Goal: Transaction & Acquisition: Purchase product/service

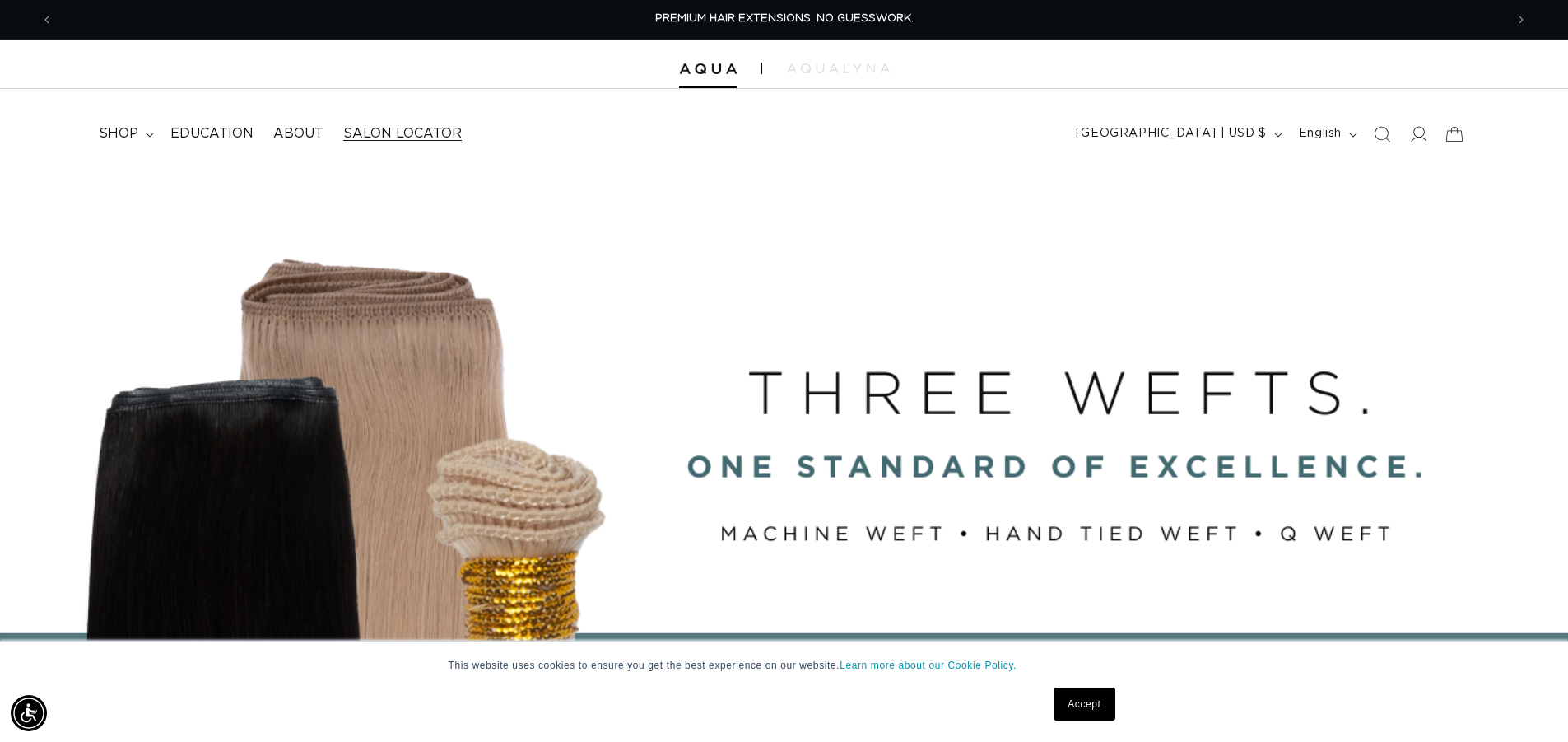
click at [368, 134] on span "Salon Locator" at bounding box center [402, 134] width 118 height 18
click at [837, 67] on img at bounding box center [838, 68] width 103 height 10
click at [136, 133] on span "shop" at bounding box center [118, 134] width 40 height 18
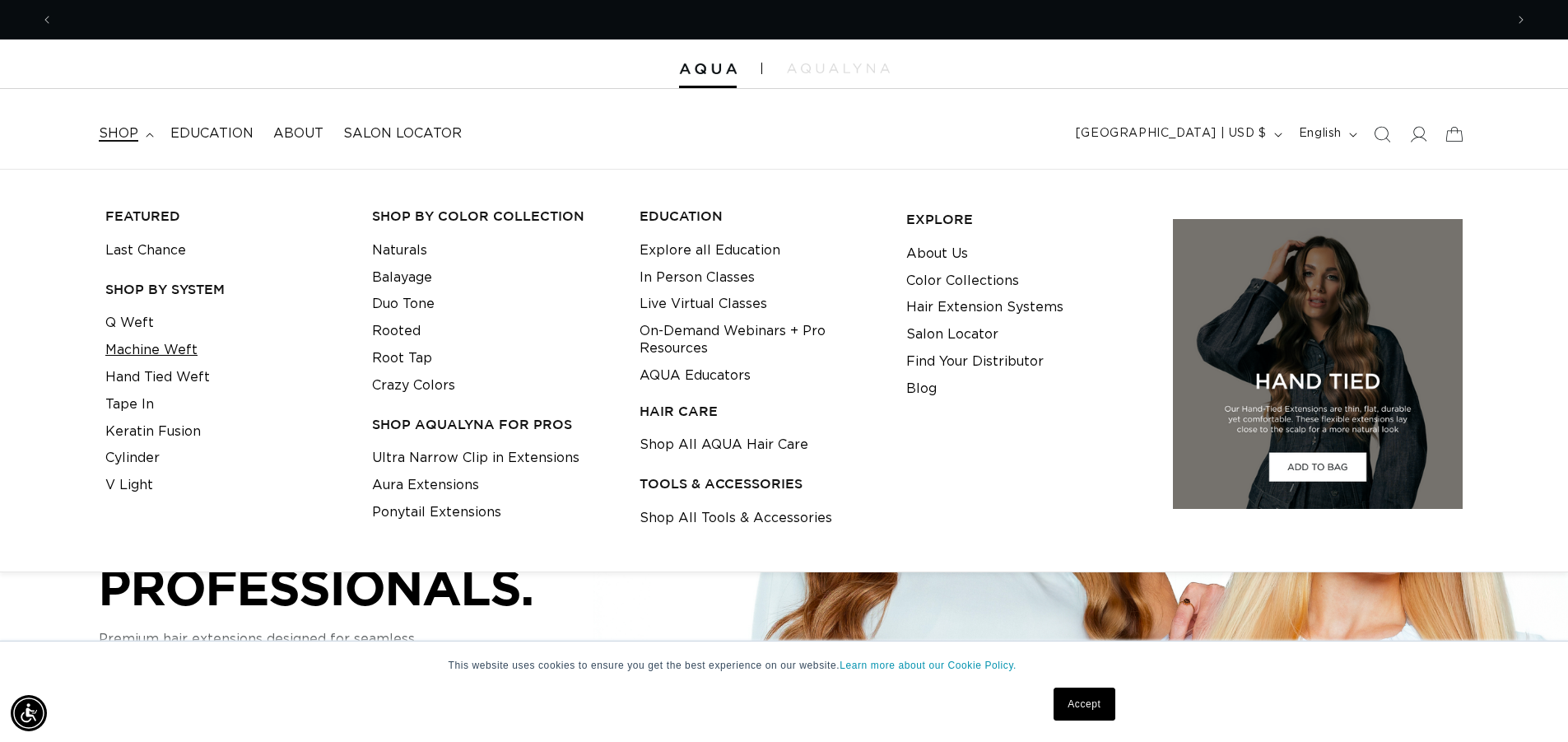
scroll to position [0, 2902]
click at [172, 355] on link "Machine Weft" at bounding box center [151, 350] width 92 height 27
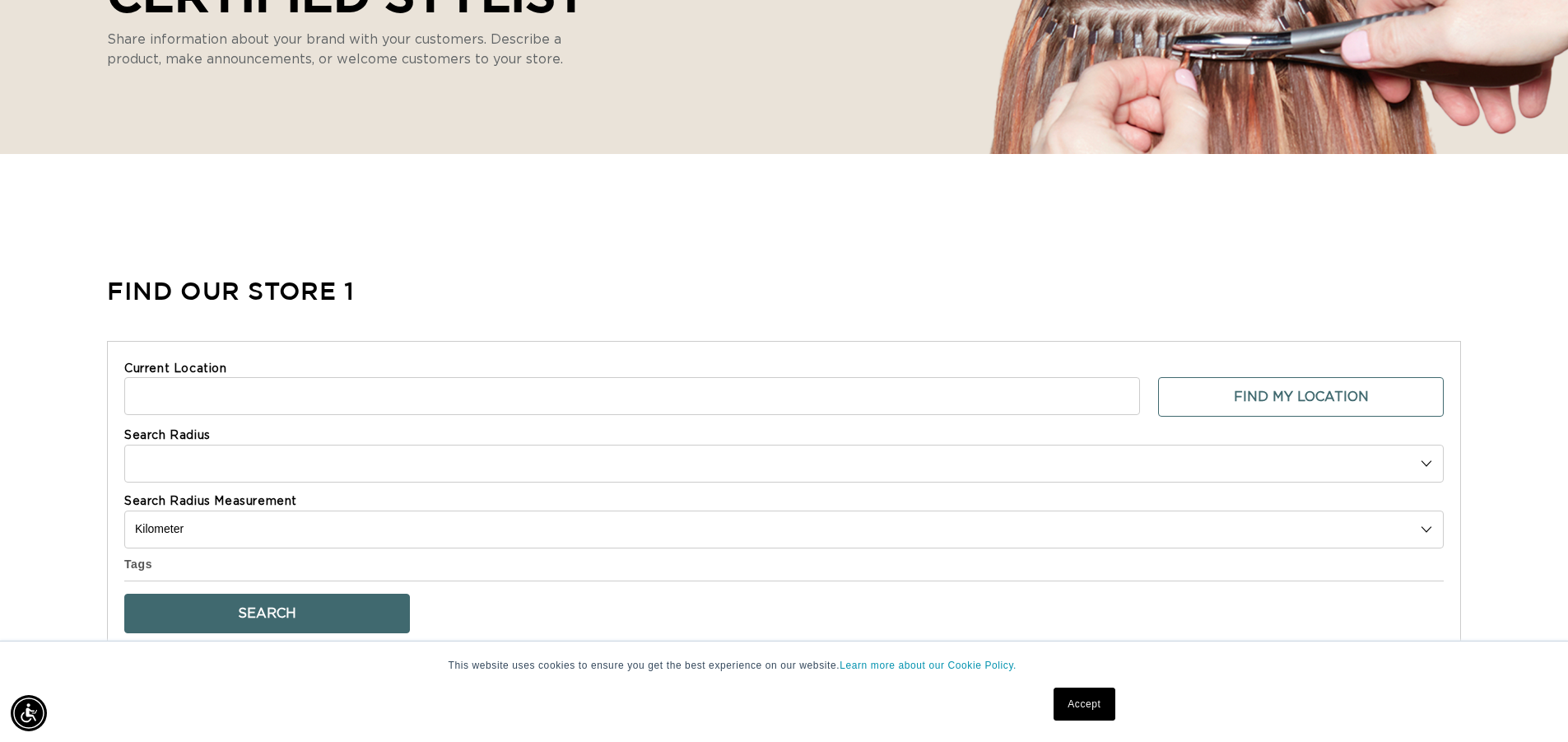
scroll to position [412, 0]
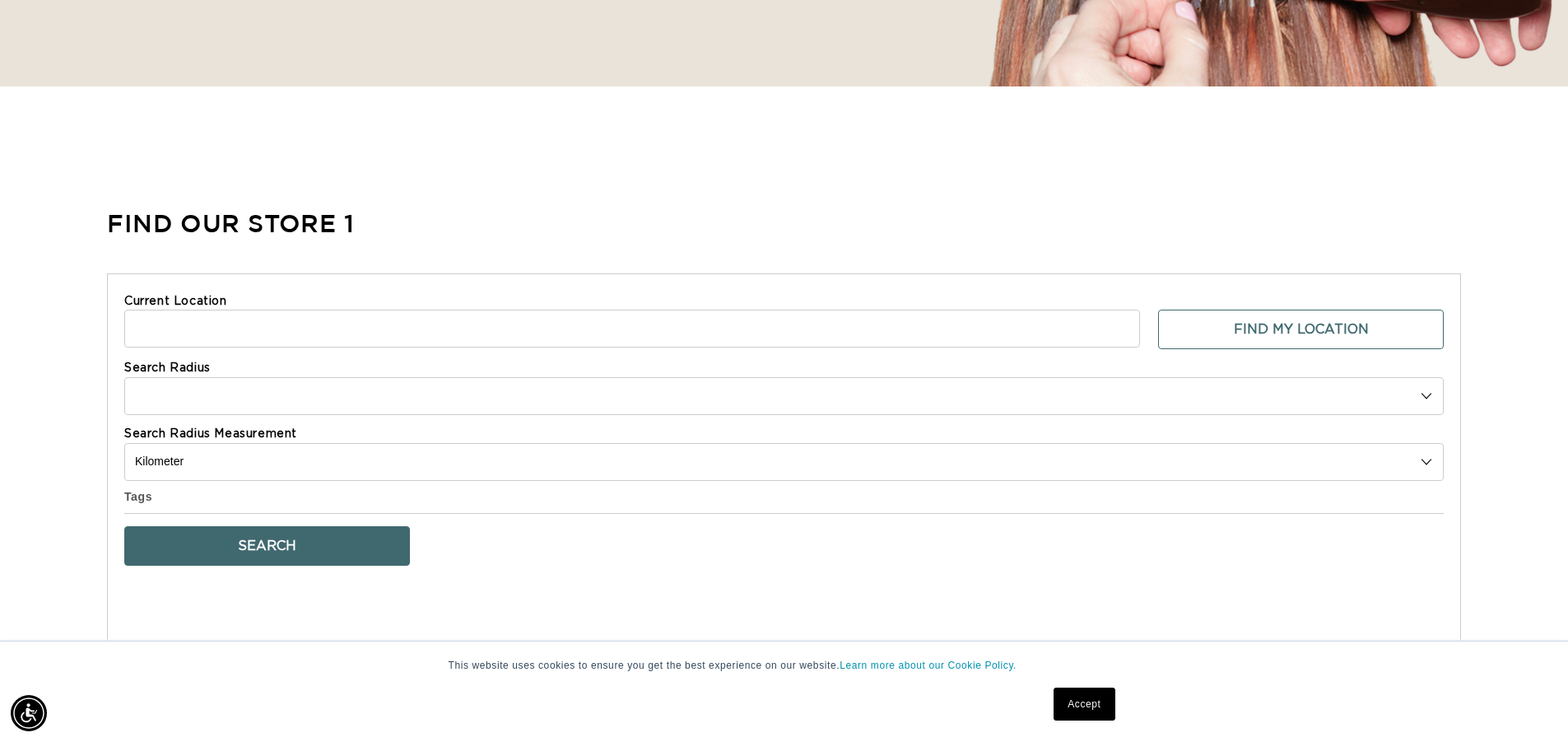
select select "m"
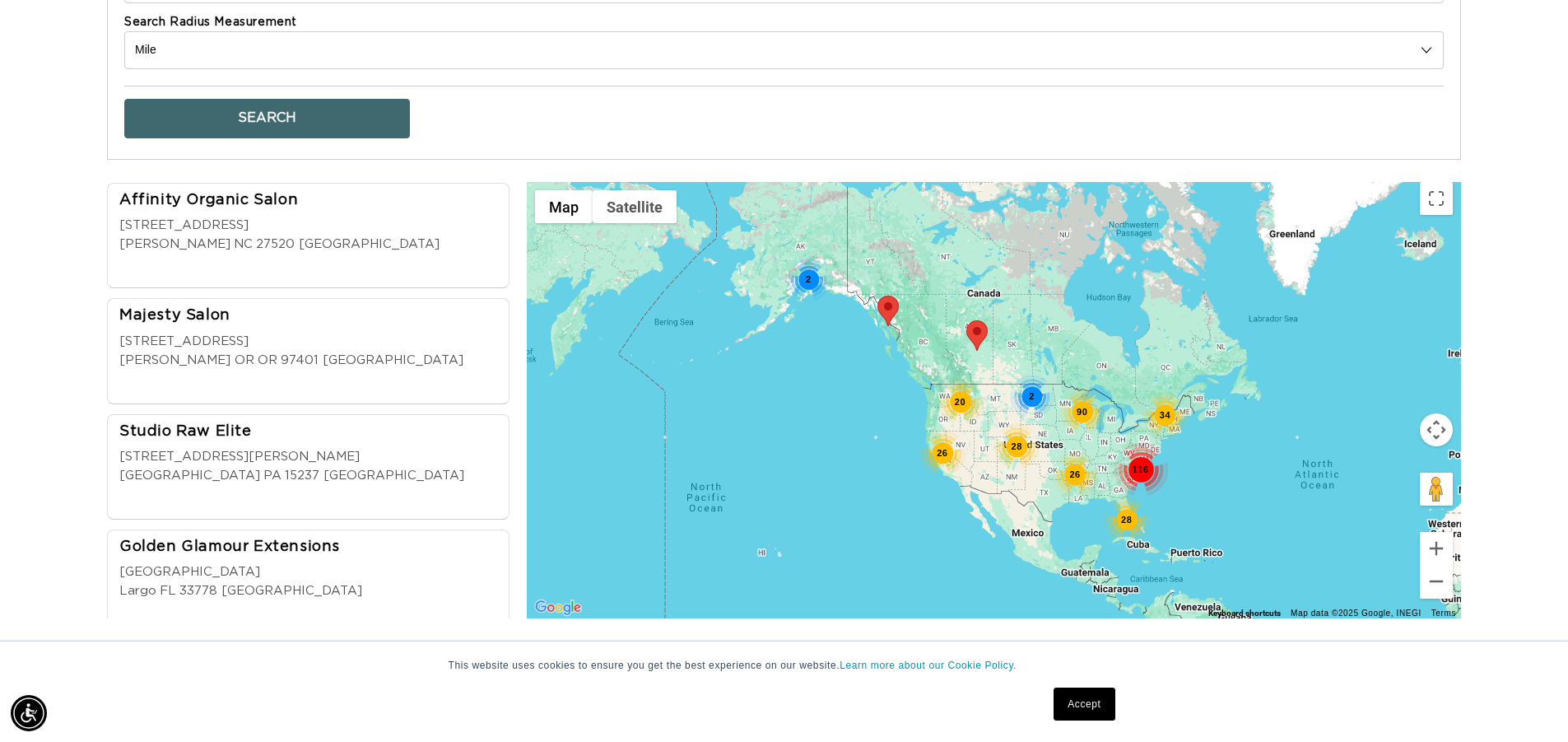
scroll to position [0, 0]
click at [942, 448] on div "26" at bounding box center [943, 454] width 46 height 46
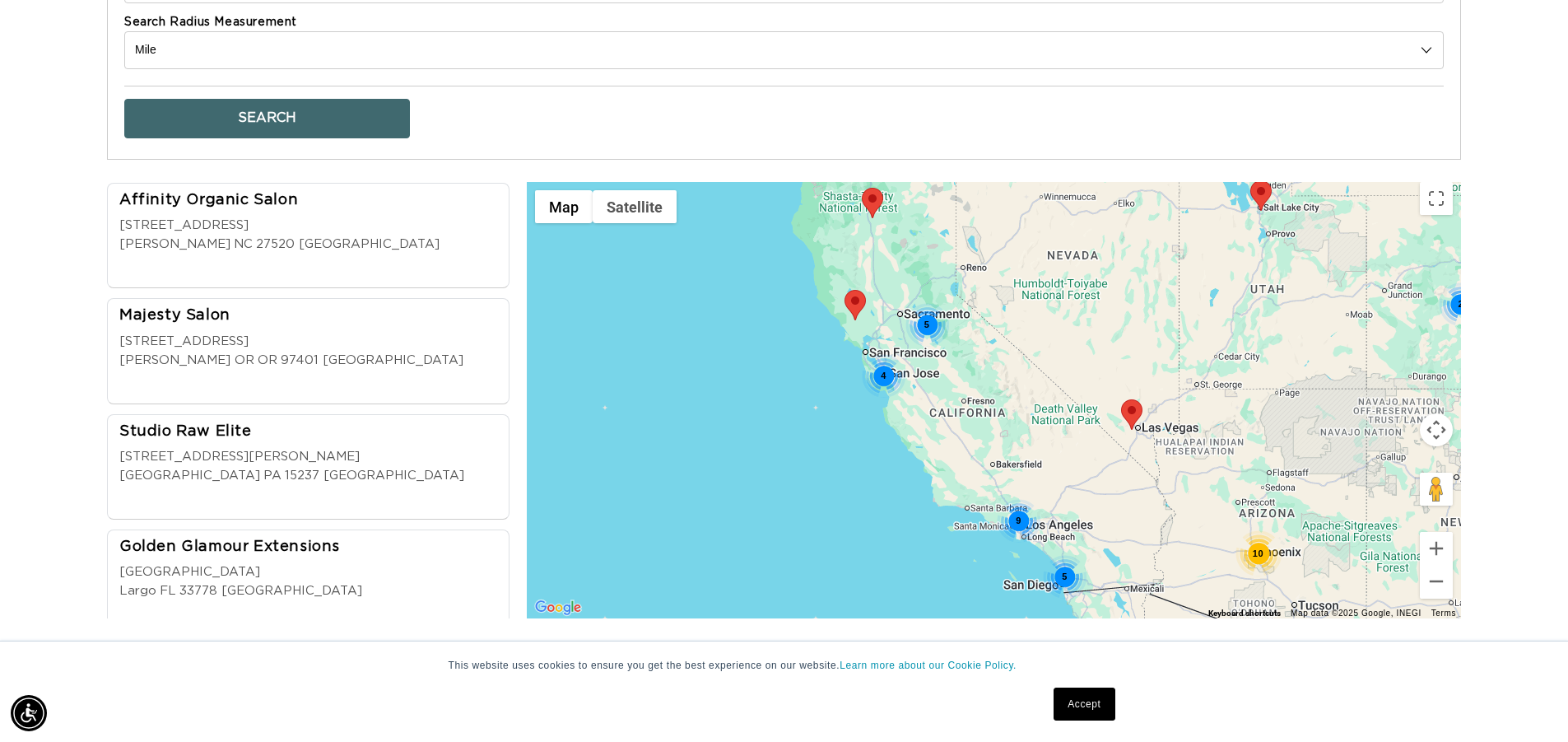
scroll to position [0, 2902]
click at [1022, 516] on div "9" at bounding box center [1017, 521] width 43 height 43
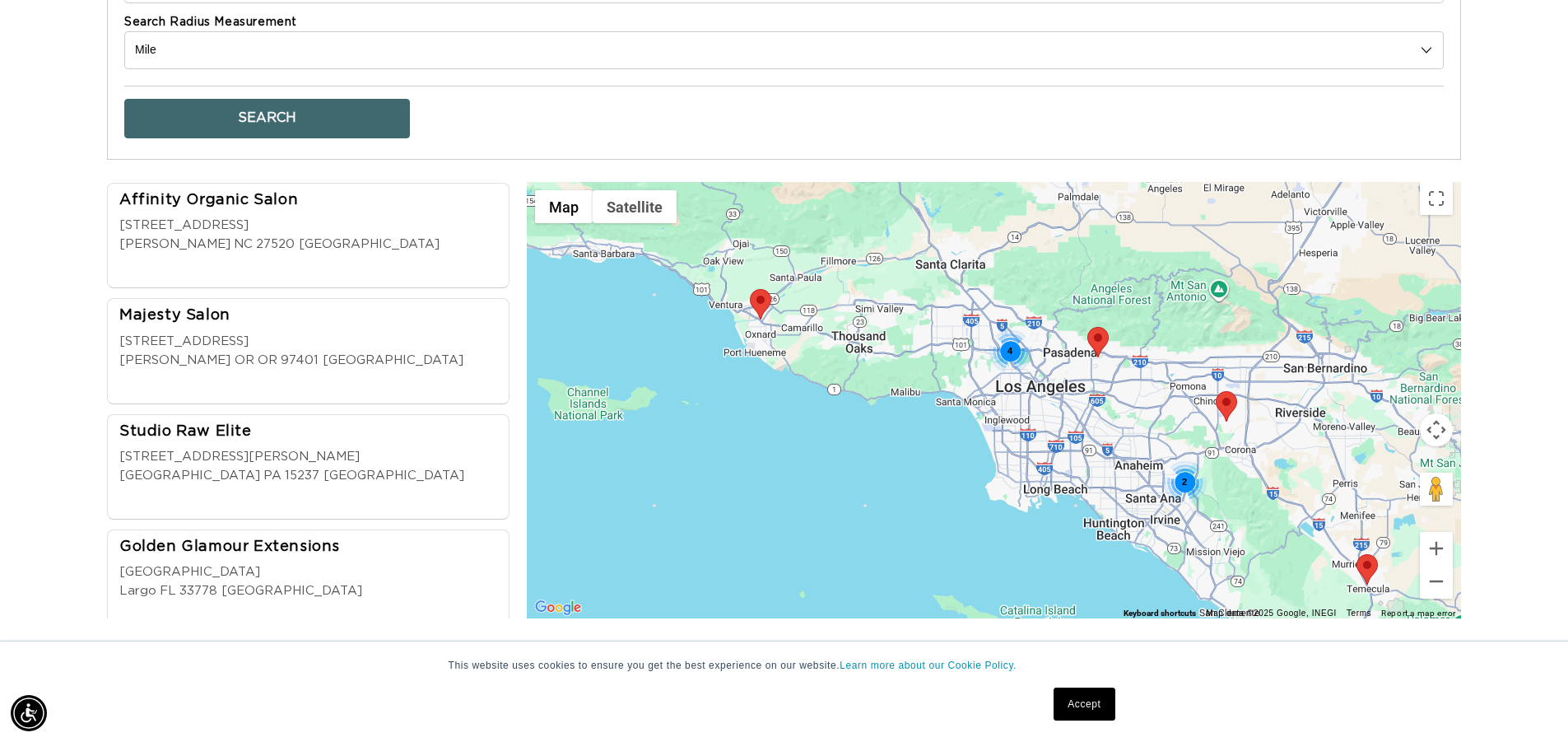
scroll to position [0, 1451]
click at [1007, 346] on div "4" at bounding box center [1010, 352] width 43 height 43
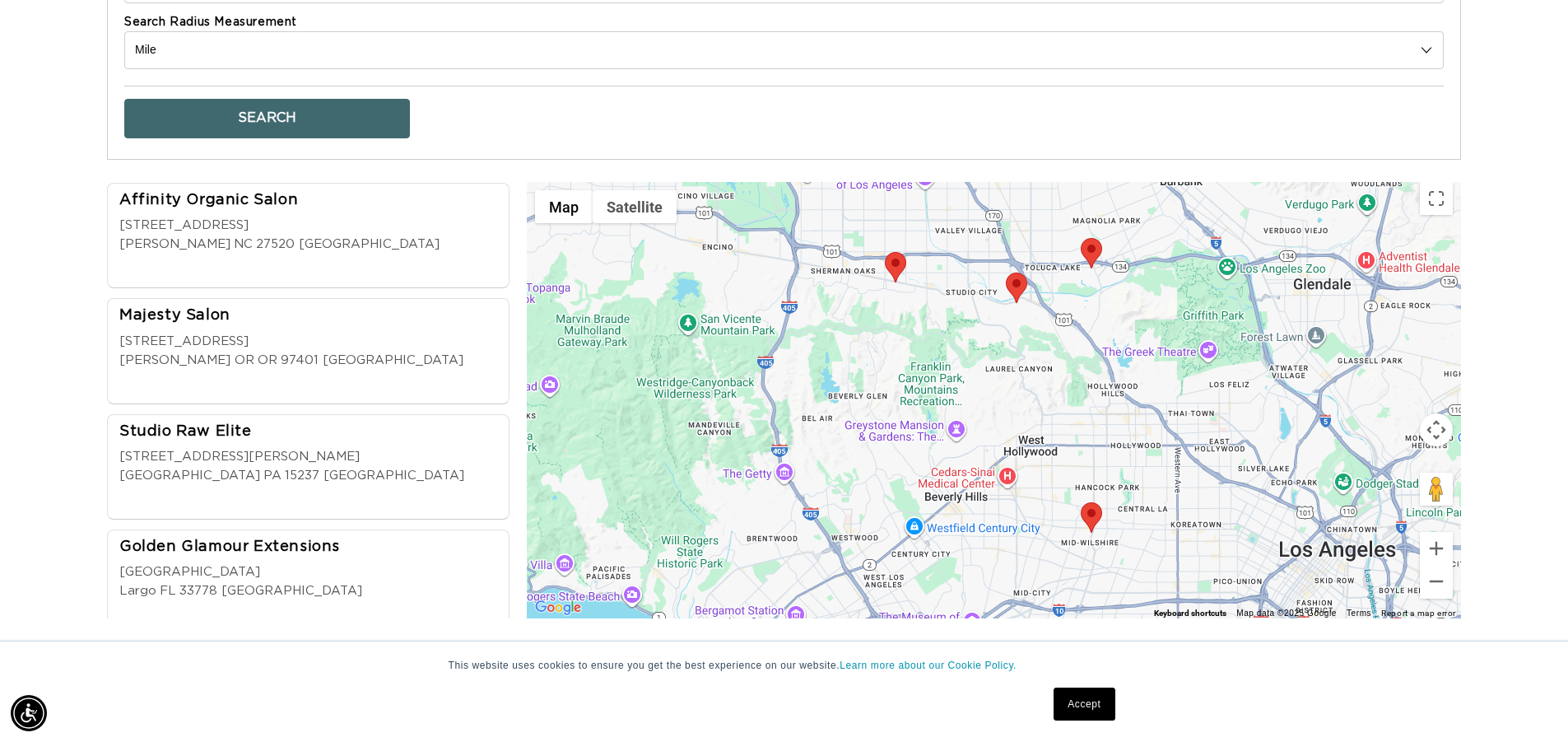
scroll to position [0, 0]
click at [1005, 272] on area at bounding box center [1005, 272] width 0 height 0
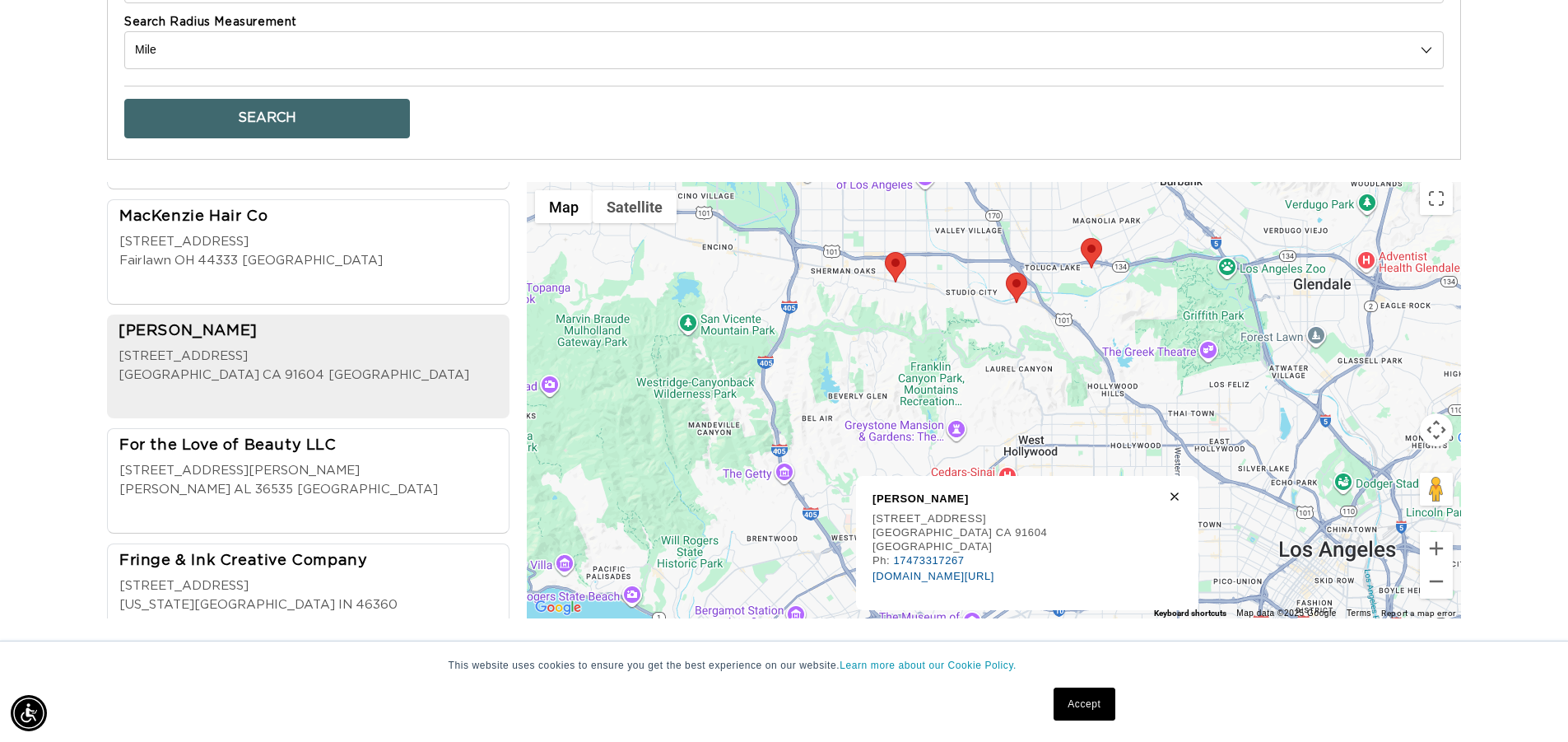
scroll to position [0, 2902]
click at [248, 348] on div "11308 Ventura Blvd" at bounding box center [293, 357] width 350 height 19
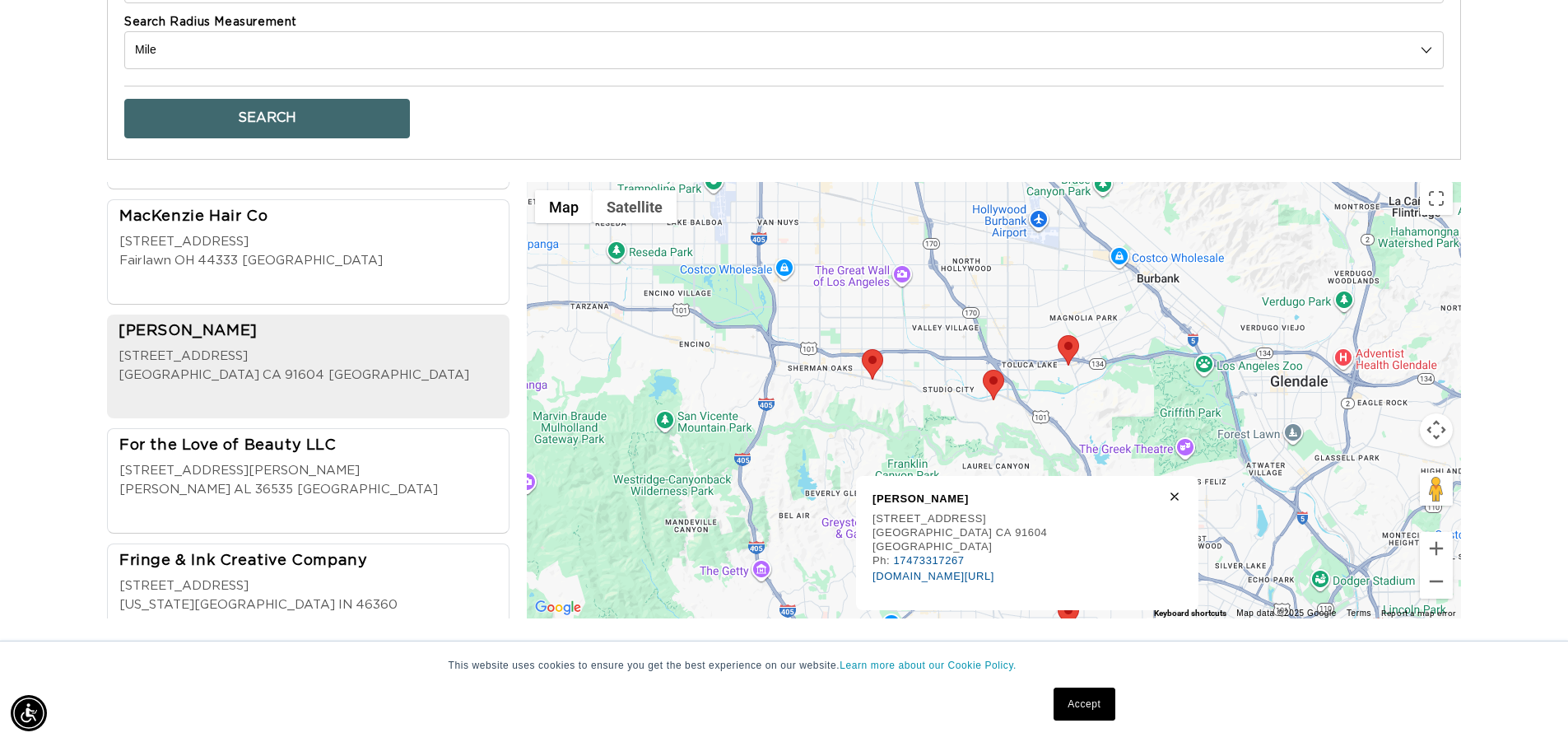
scroll to position [0, 0]
click at [248, 348] on div "11308 Ventura Blvd" at bounding box center [293, 357] width 350 height 19
click at [932, 570] on link "vagaro.com/selinamirzahair" at bounding box center [933, 575] width 122 height 12
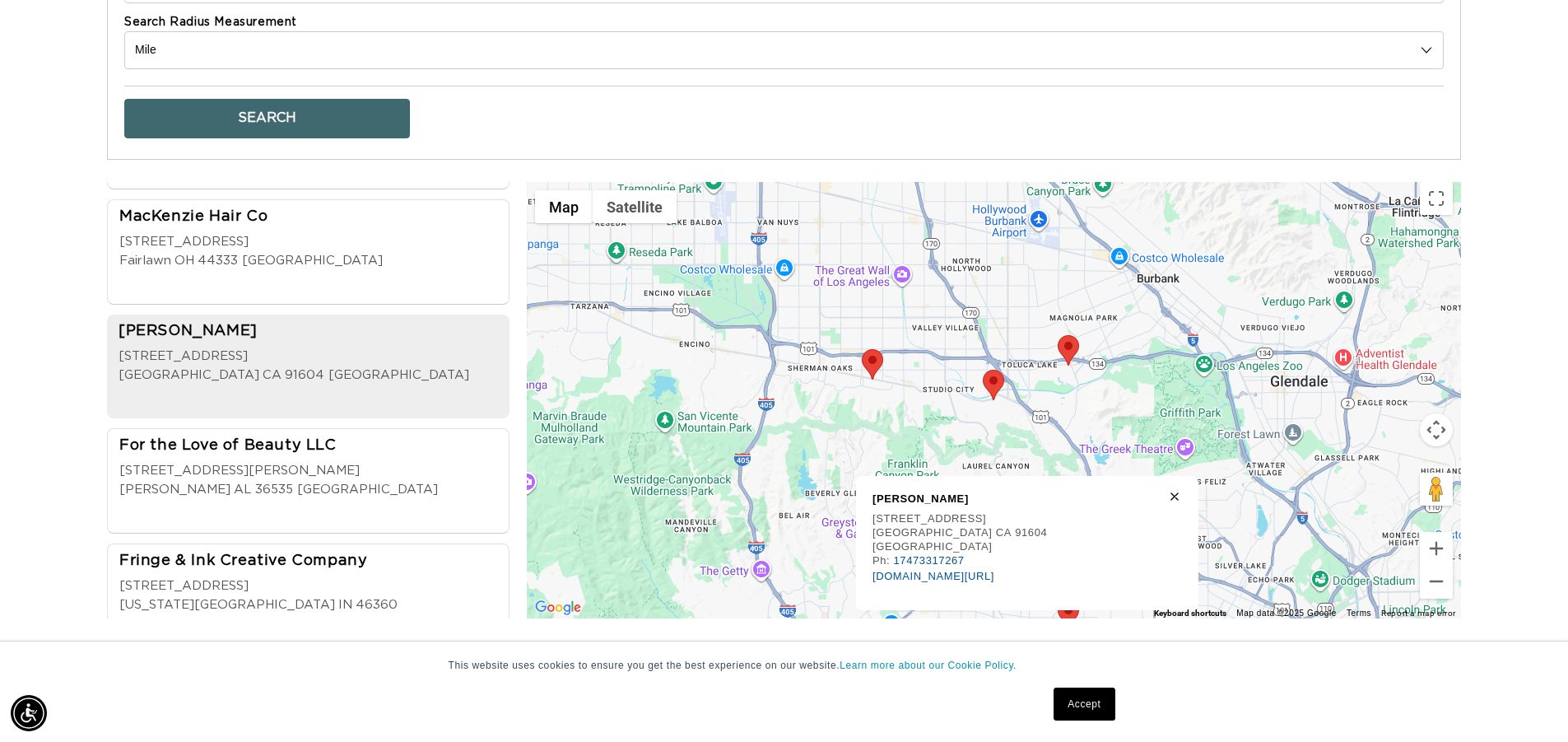
click at [861, 349] on area at bounding box center [861, 349] width 0 height 0
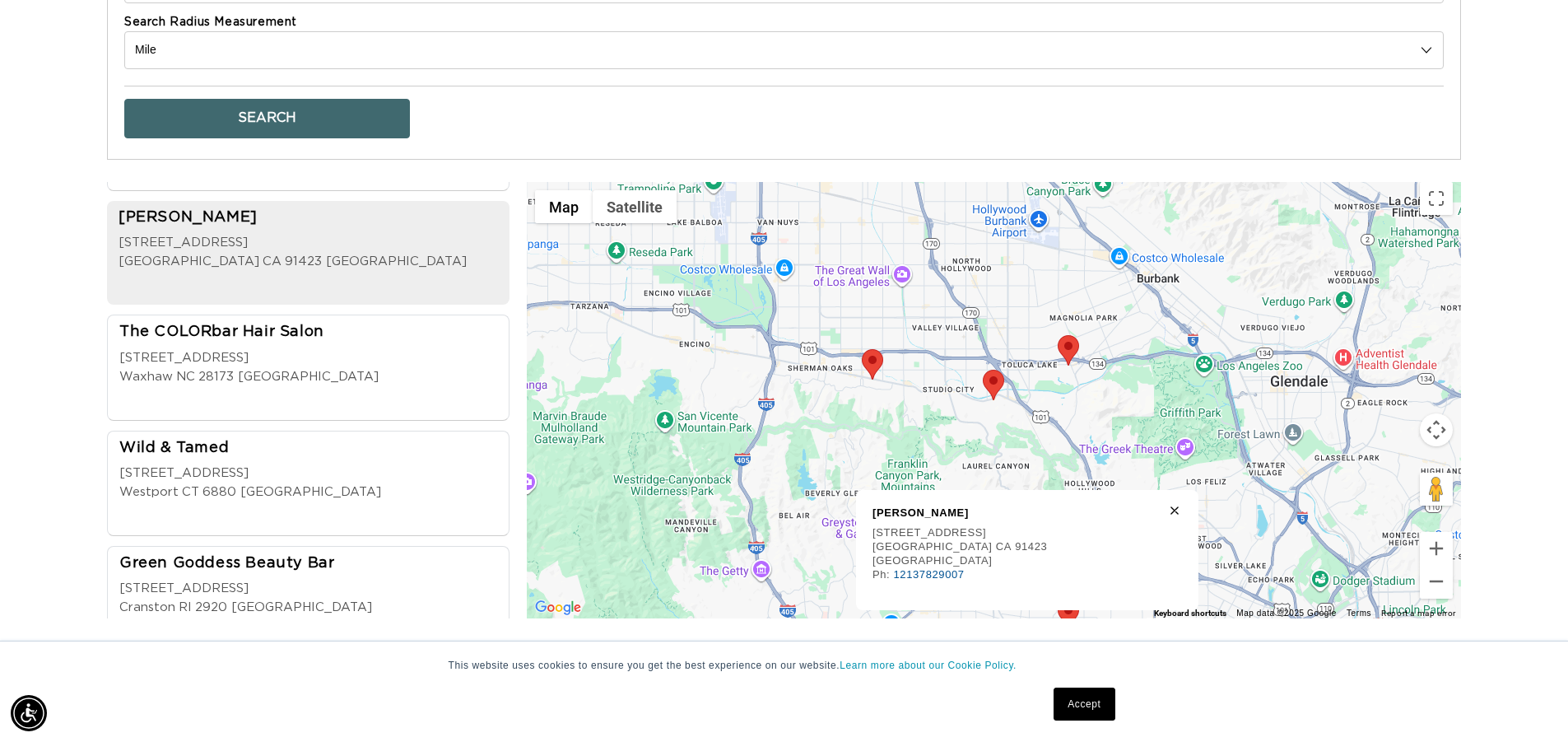
scroll to position [0, 2902]
click at [317, 230] on div "Kim Haro 13448 Ventura Blvd Los Angeles CA 91423 USA" at bounding box center [313, 245] width 389 height 74
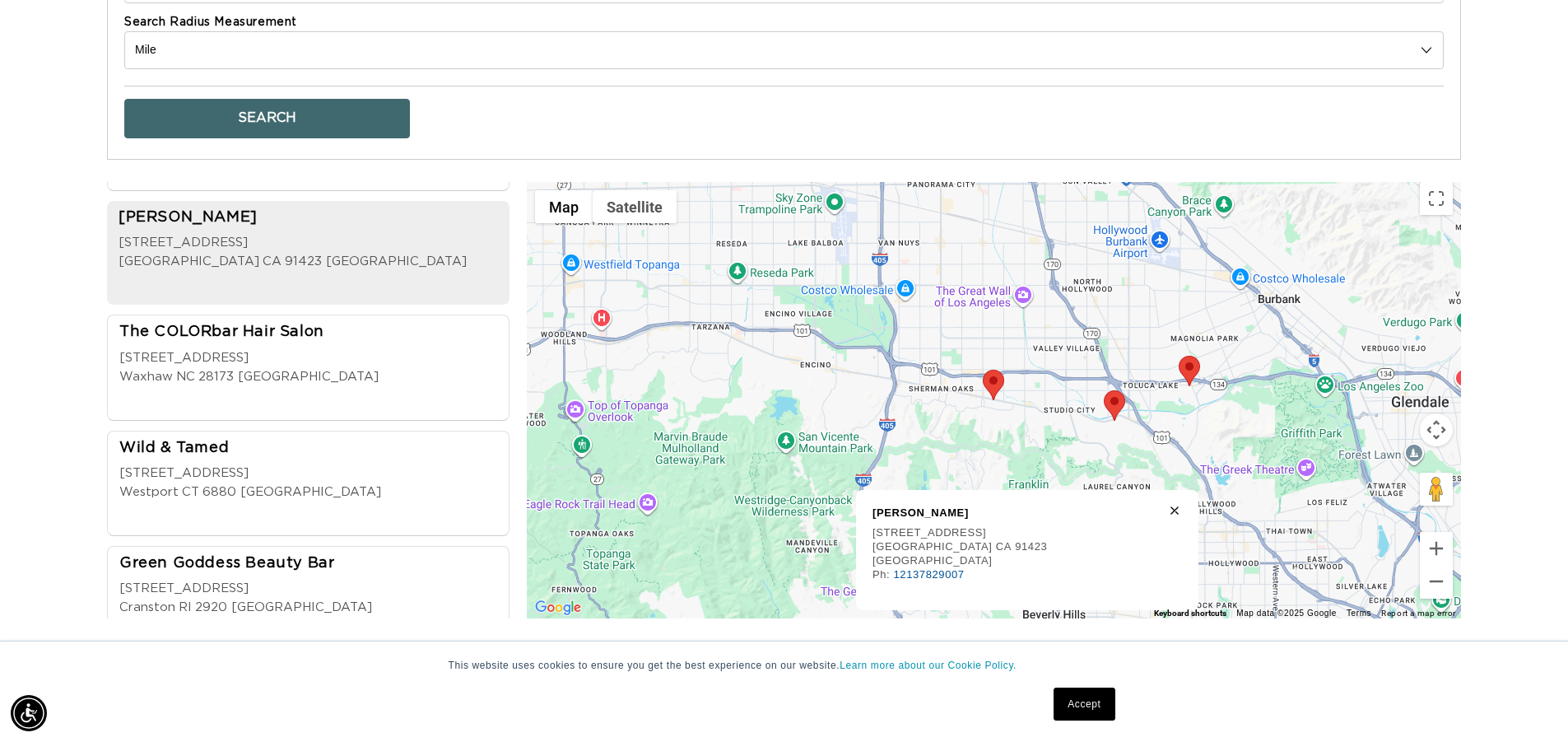
scroll to position [0, 0]
click at [339, 332] on div "The COLORbar Hair Salon 3905 Providence Rd S Waxhaw NC 28173 USA" at bounding box center [313, 359] width 387 height 74
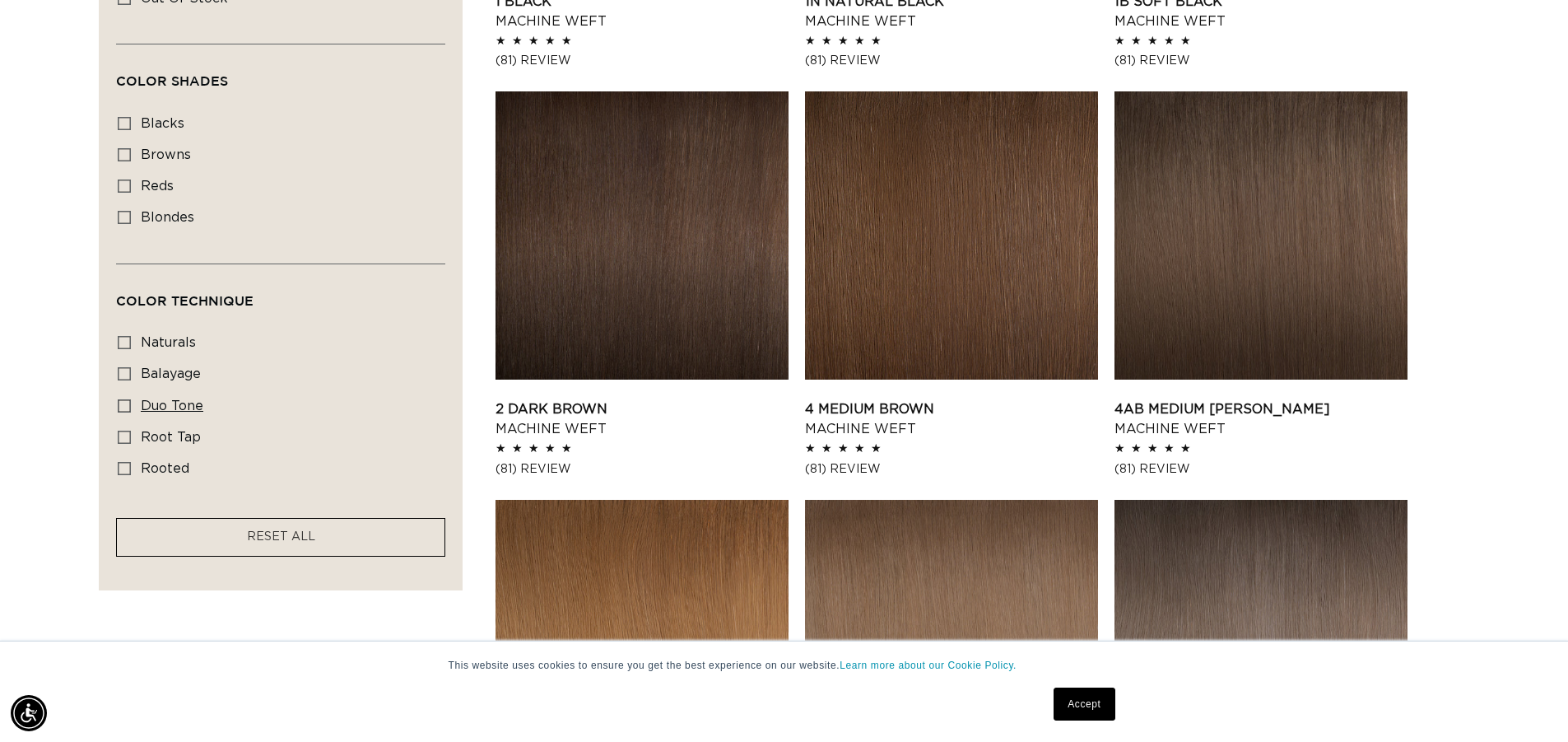
click at [126, 400] on icon at bounding box center [125, 406] width 13 height 13
click at [126, 400] on input "duo tone duo tone (5 products)" at bounding box center [125, 406] width 13 height 13
checkbox input "true"
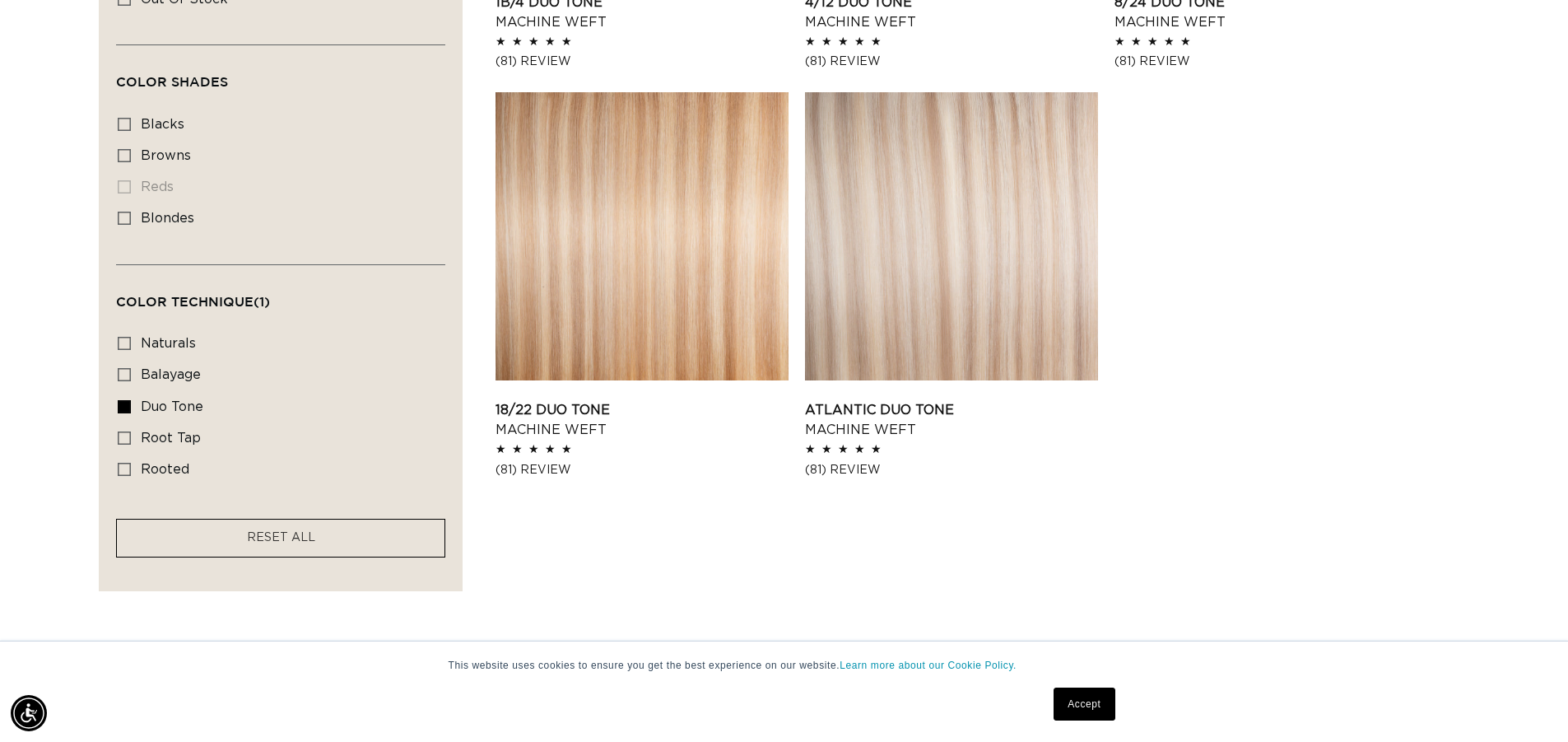
scroll to position [905, 0]
click at [125, 437] on icon at bounding box center [125, 437] width 13 height 13
click at [125, 437] on input "root tap root tap (6 products)" at bounding box center [125, 437] width 13 height 13
checkbox input "true"
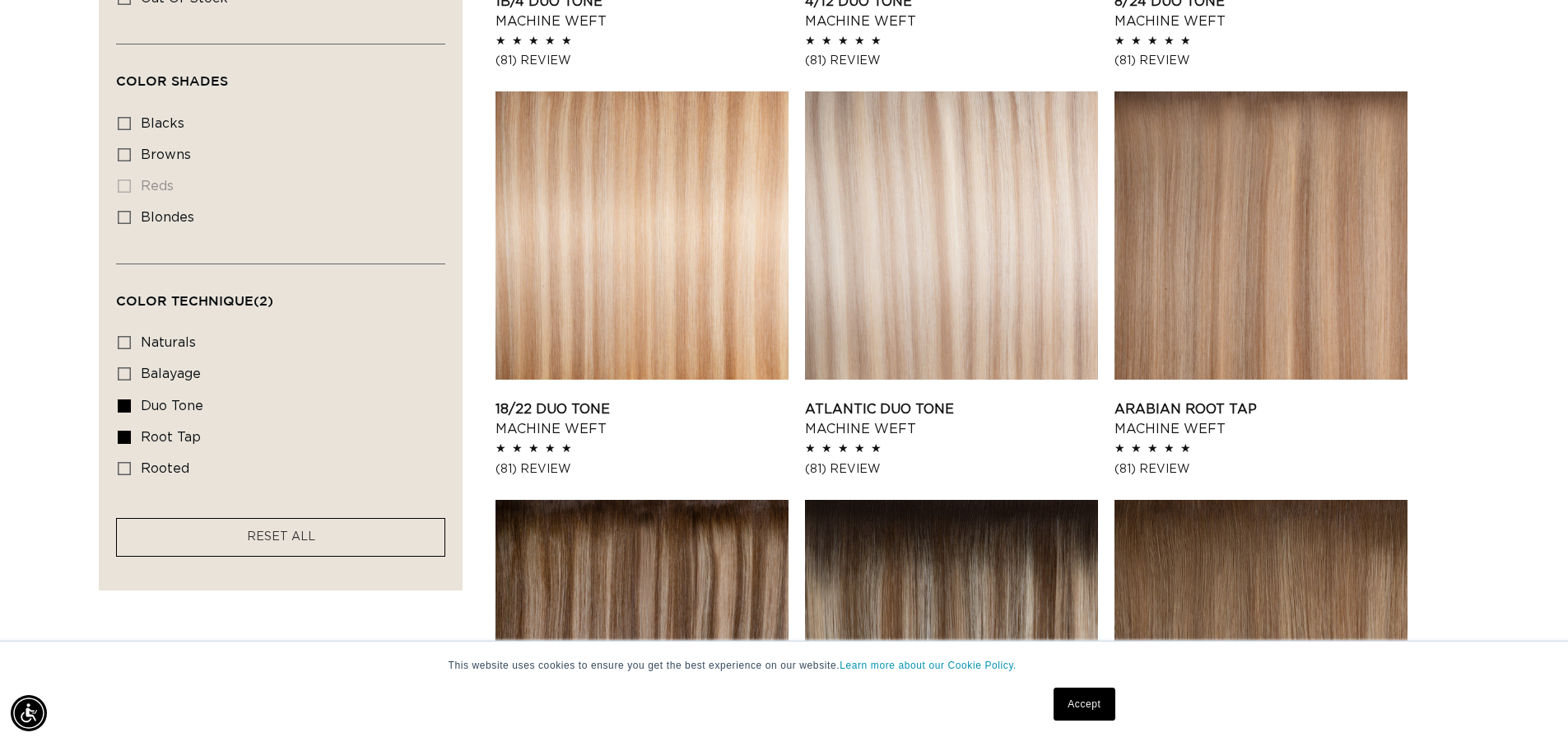
click at [123, 406] on icon at bounding box center [125, 406] width 13 height 13
click at [123, 406] on input "duo tone duo tone (5 products)" at bounding box center [125, 406] width 13 height 13
checkbox input "false"
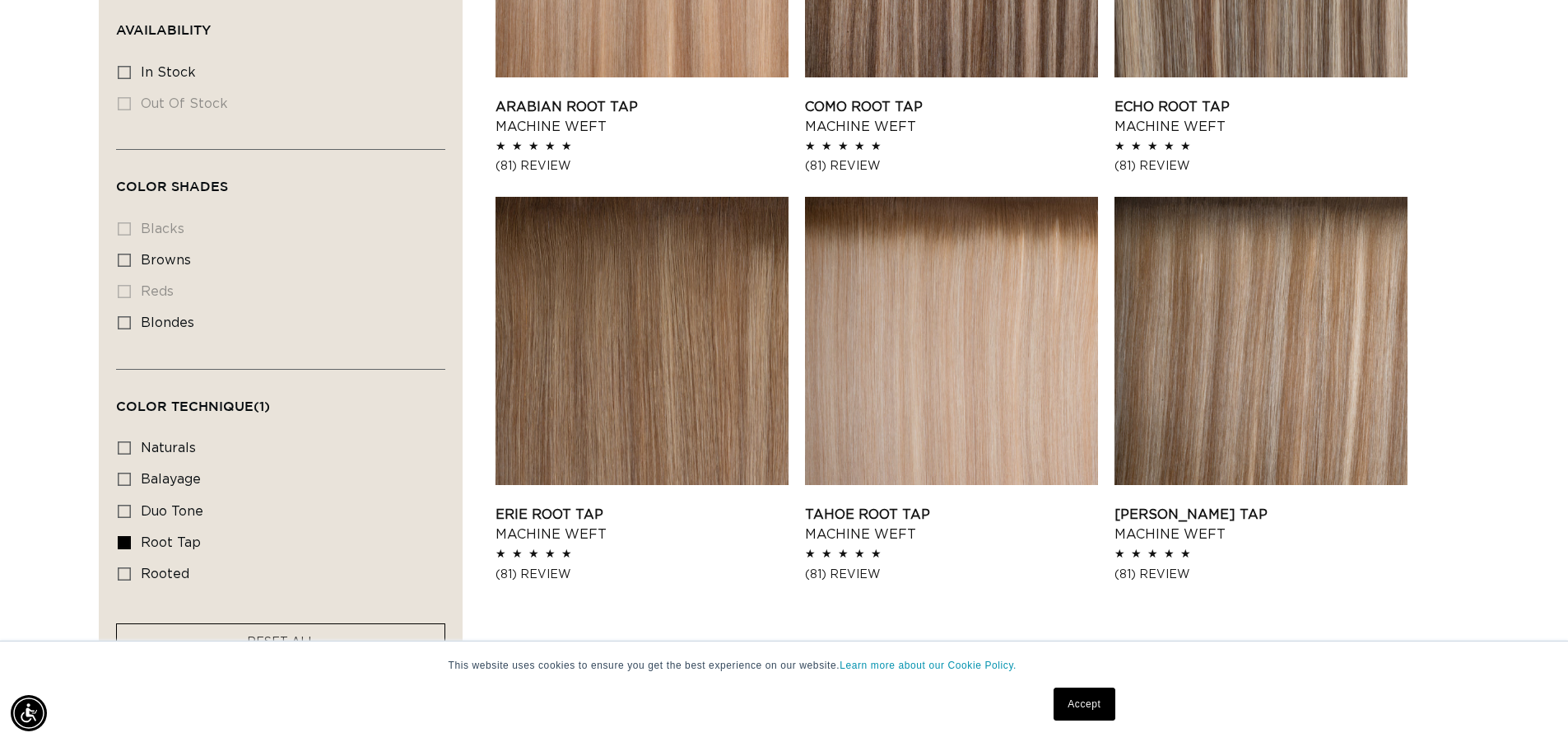
scroll to position [823, 0]
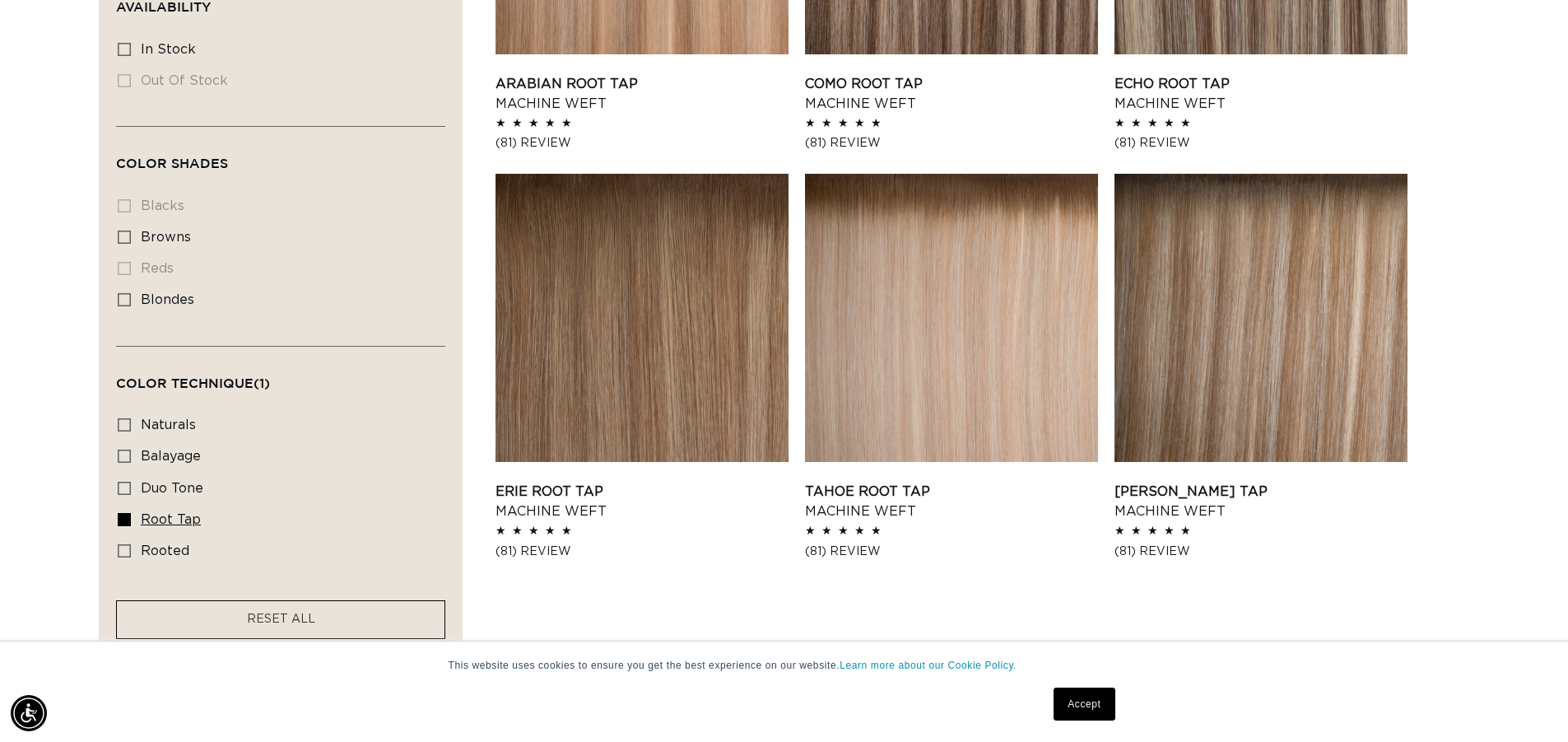
click at [125, 516] on icon at bounding box center [125, 520] width 13 height 13
click at [125, 516] on input "root tap root tap (6 products)" at bounding box center [125, 520] width 13 height 13
checkbox input "false"
click at [128, 545] on icon at bounding box center [125, 551] width 13 height 13
click at [128, 545] on input "rooted rooted (4 products)" at bounding box center [125, 551] width 13 height 13
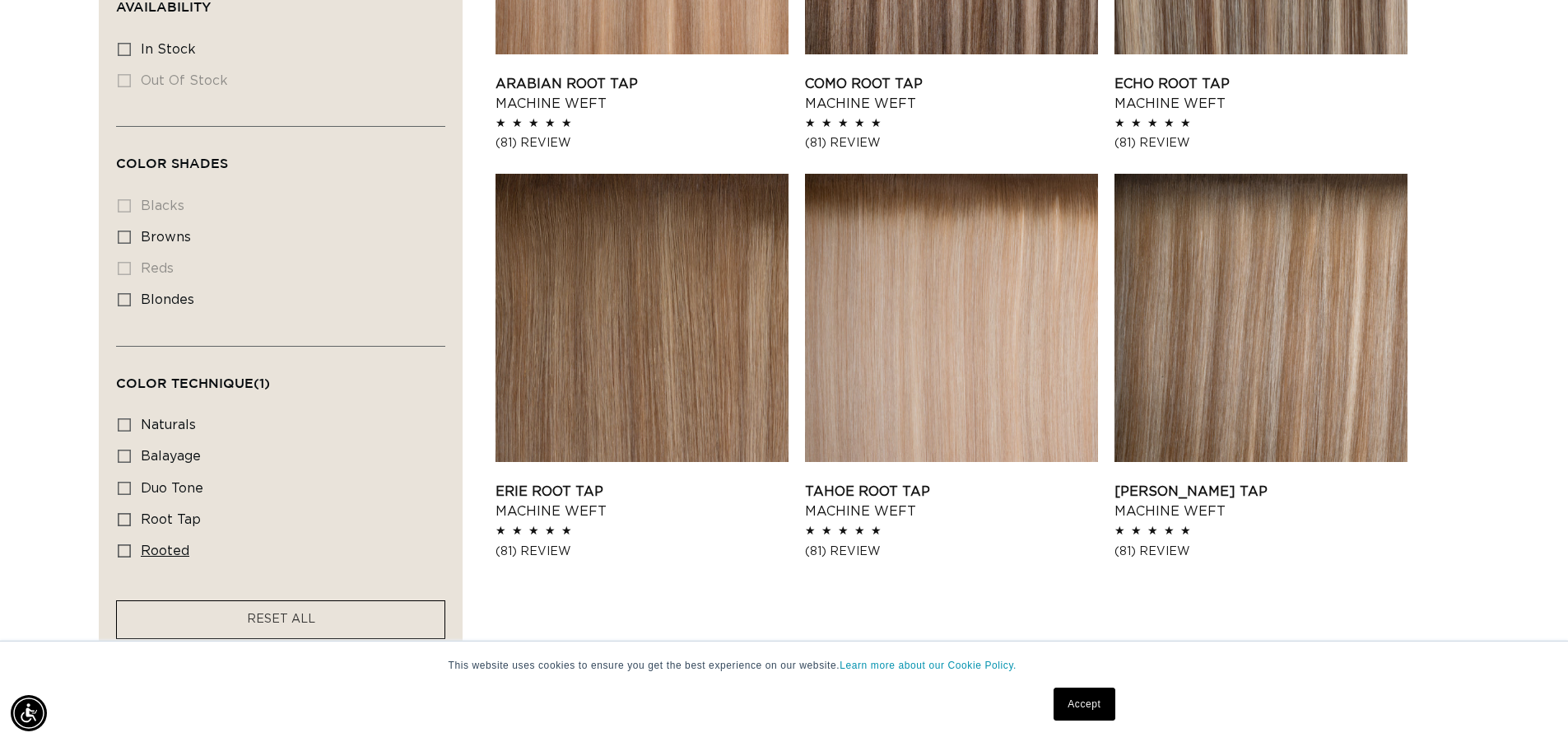
checkbox input "true"
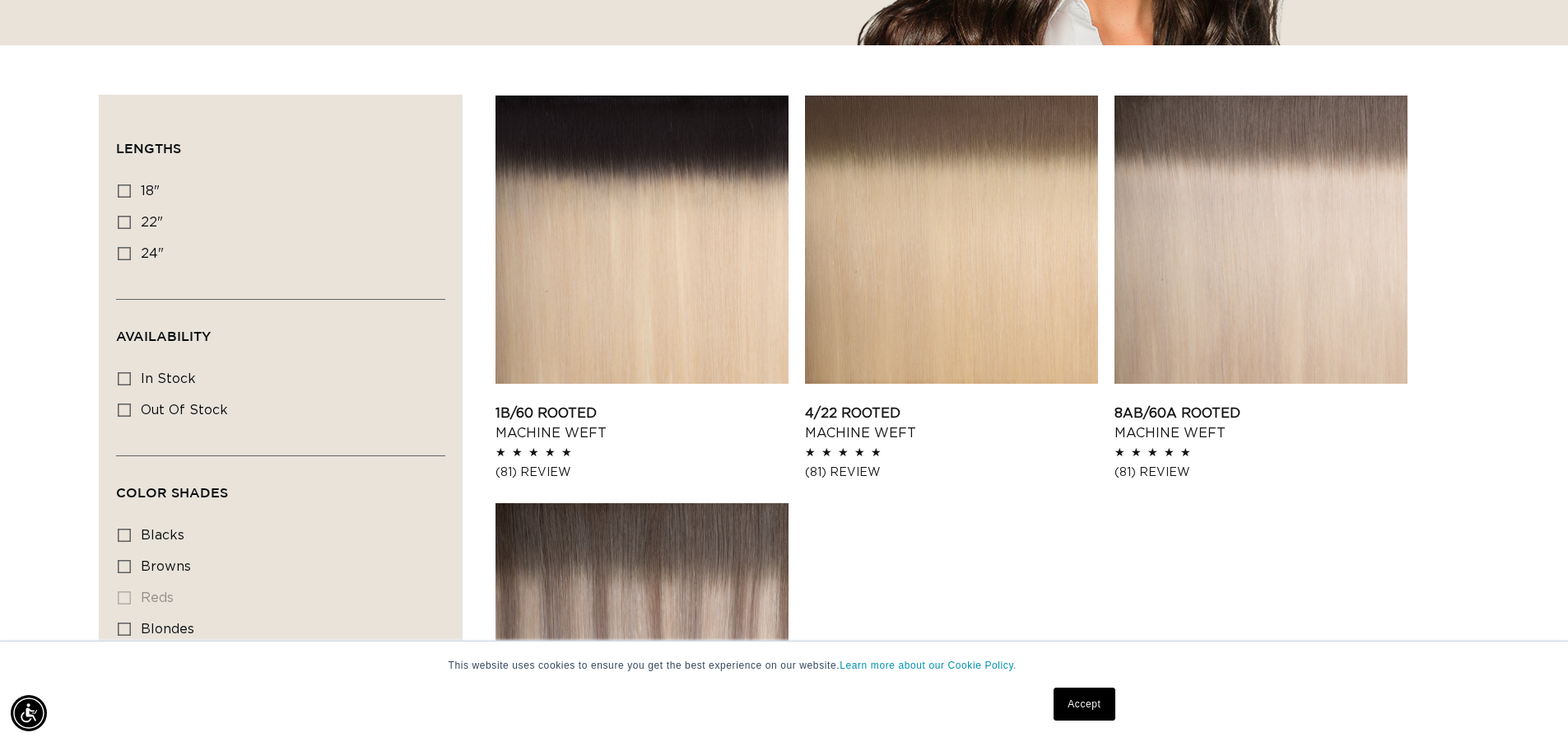
scroll to position [565, 0]
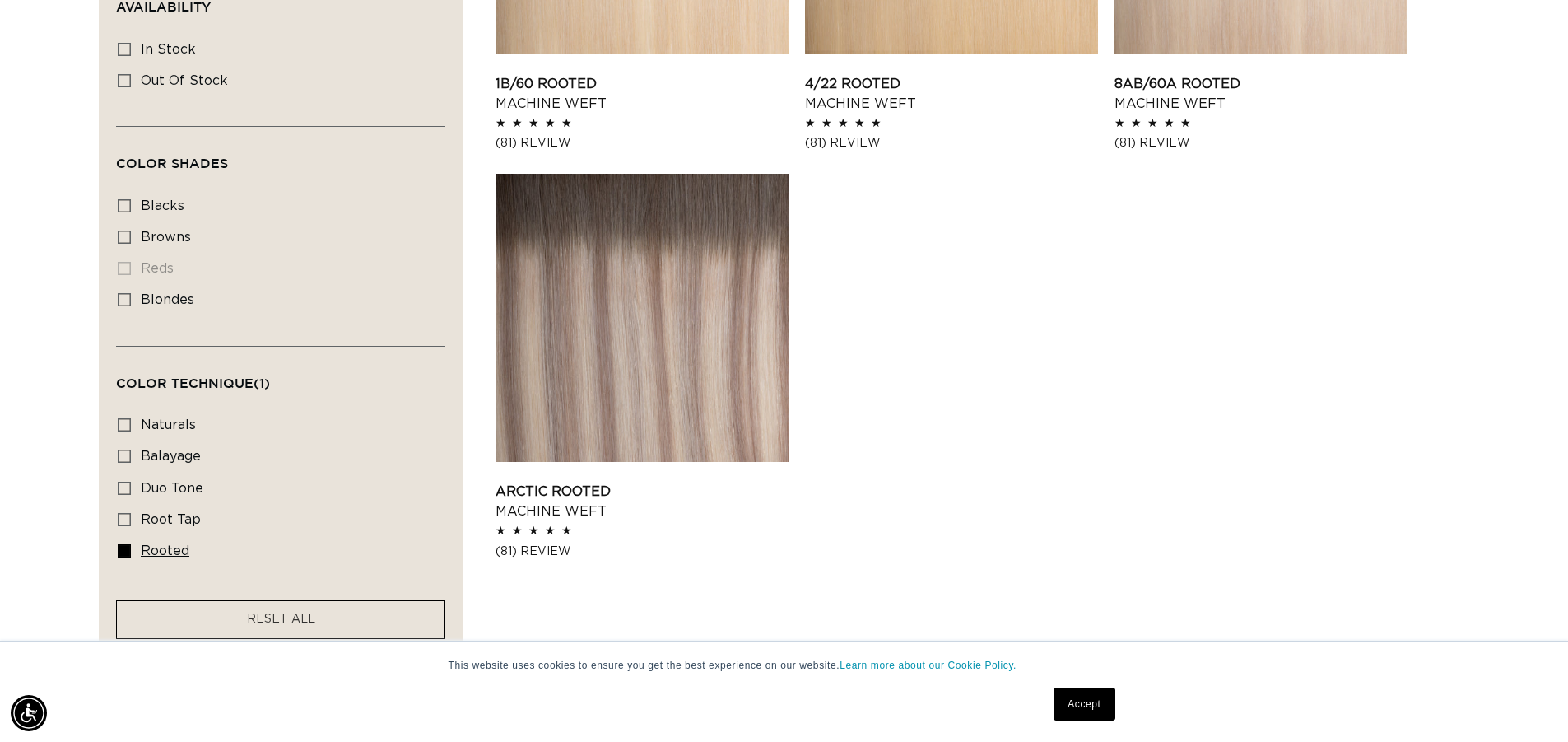
click at [122, 550] on icon at bounding box center [125, 551] width 13 height 13
click at [122, 550] on input "rooted rooted (4 products)" at bounding box center [125, 551] width 13 height 13
checkbox input "false"
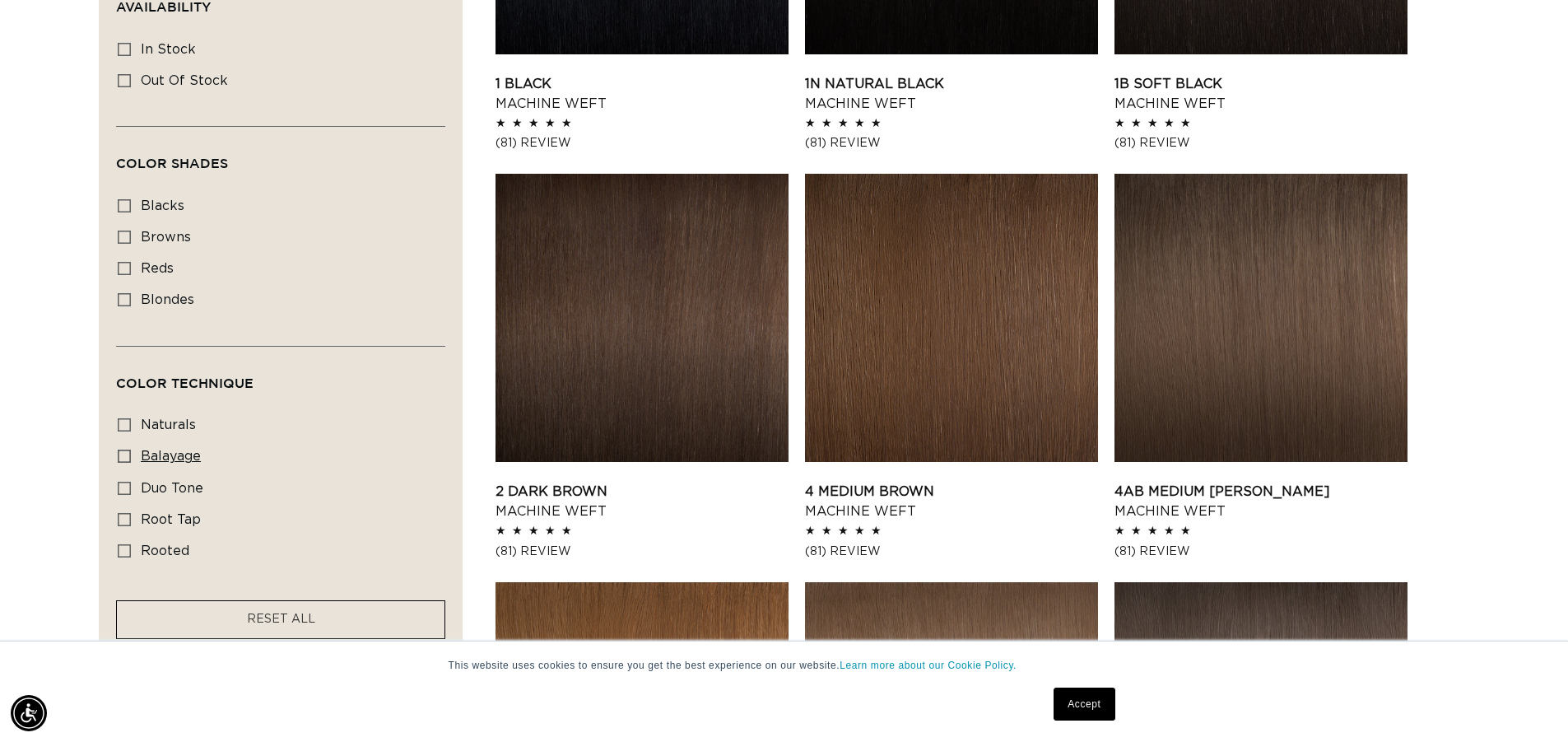
click at [131, 449] on label "balayage balayage (3 products)" at bounding box center [276, 457] width 316 height 31
click at [131, 449] on input "balayage balayage (3 products)" at bounding box center [125, 456] width 13 height 13
checkbox input "true"
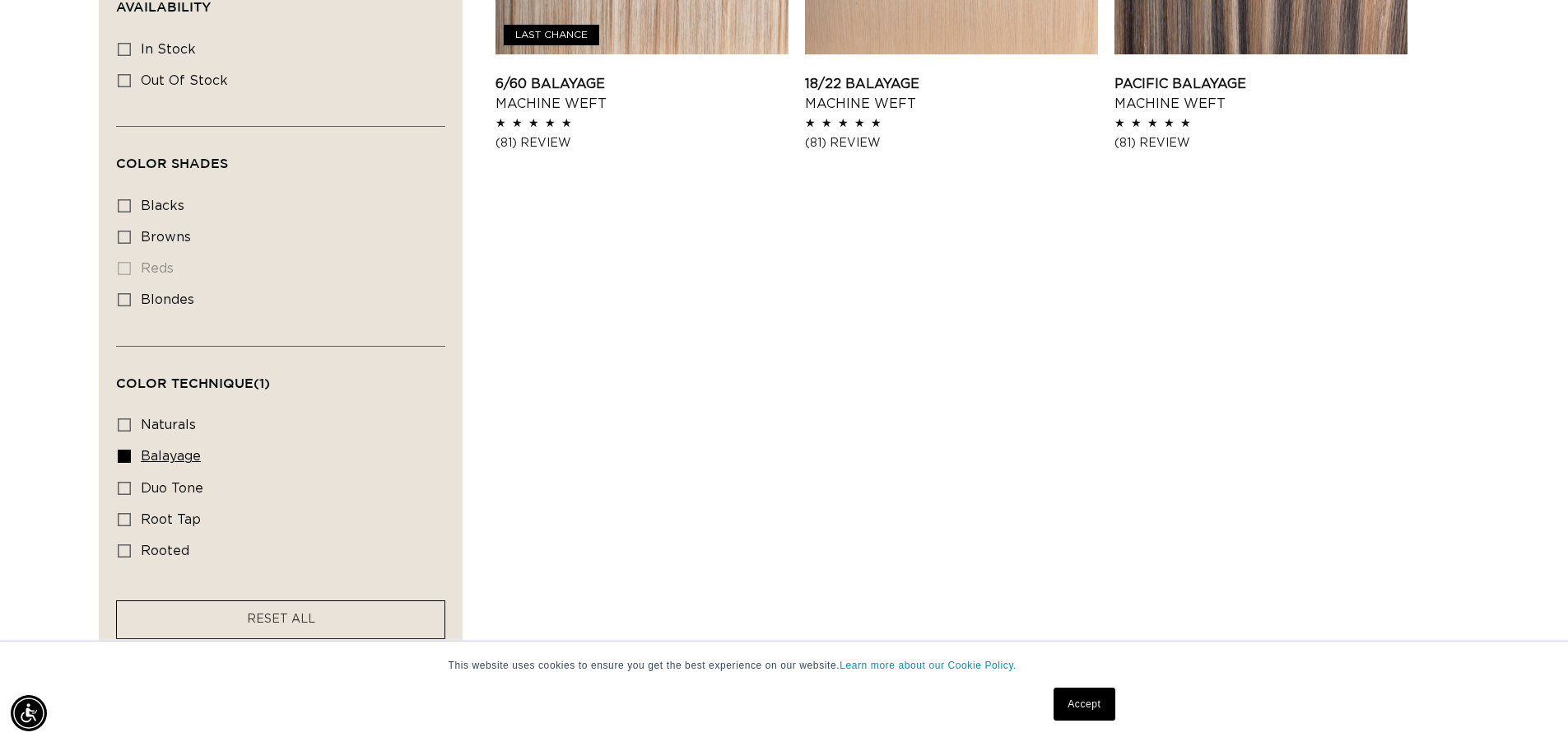
scroll to position [0, 2902]
click at [125, 443] on label "balayage balayage (3 products)" at bounding box center [276, 457] width 316 height 31
click at [125, 449] on input "balayage balayage (3 products)" at bounding box center [125, 456] width 13 height 13
checkbox input "false"
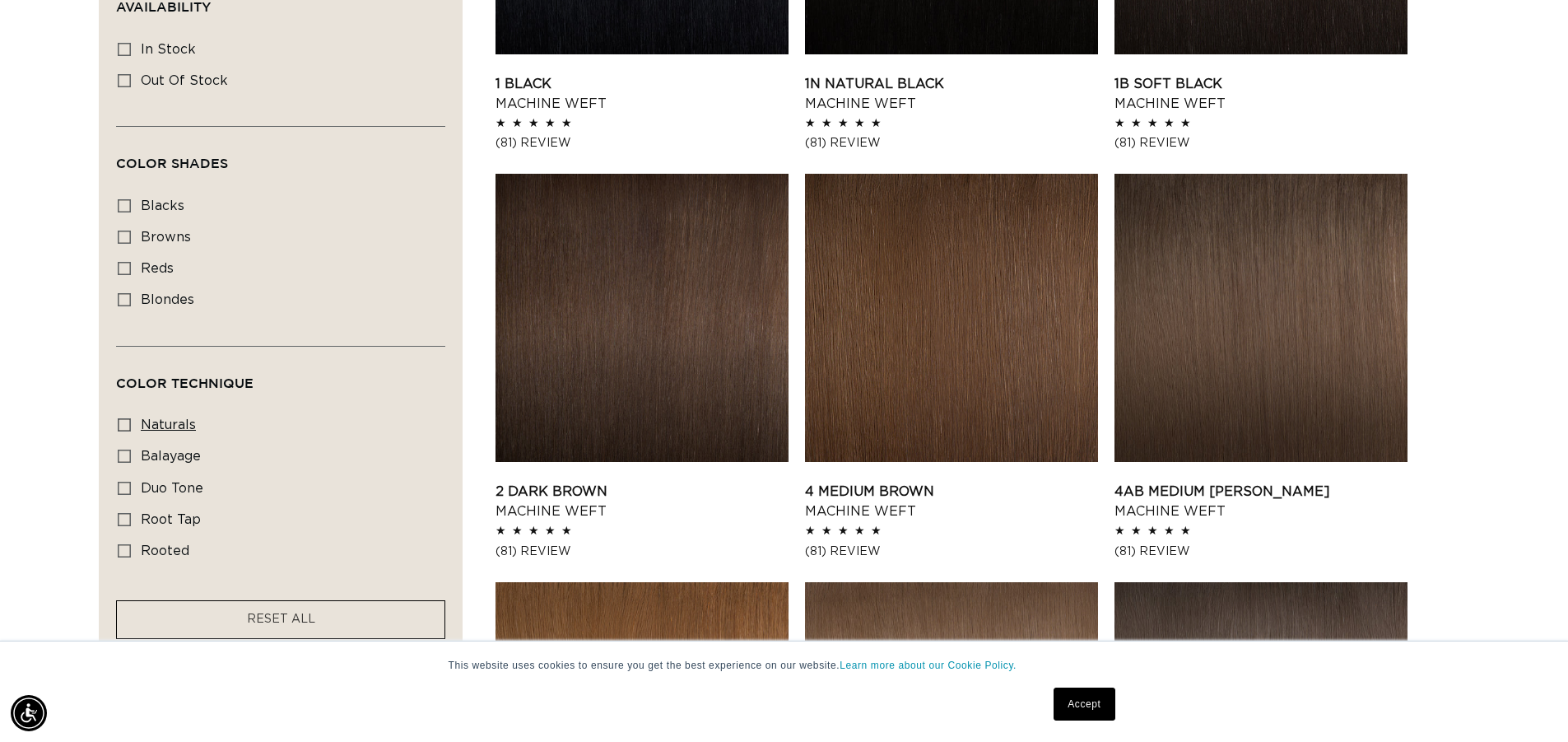
click at [120, 430] on label "naturals naturals (8 products)" at bounding box center [276, 425] width 316 height 31
click at [120, 430] on input "naturals naturals (8 products)" at bounding box center [125, 425] width 13 height 13
checkbox input "true"
